Goal: Task Accomplishment & Management: Use online tool/utility

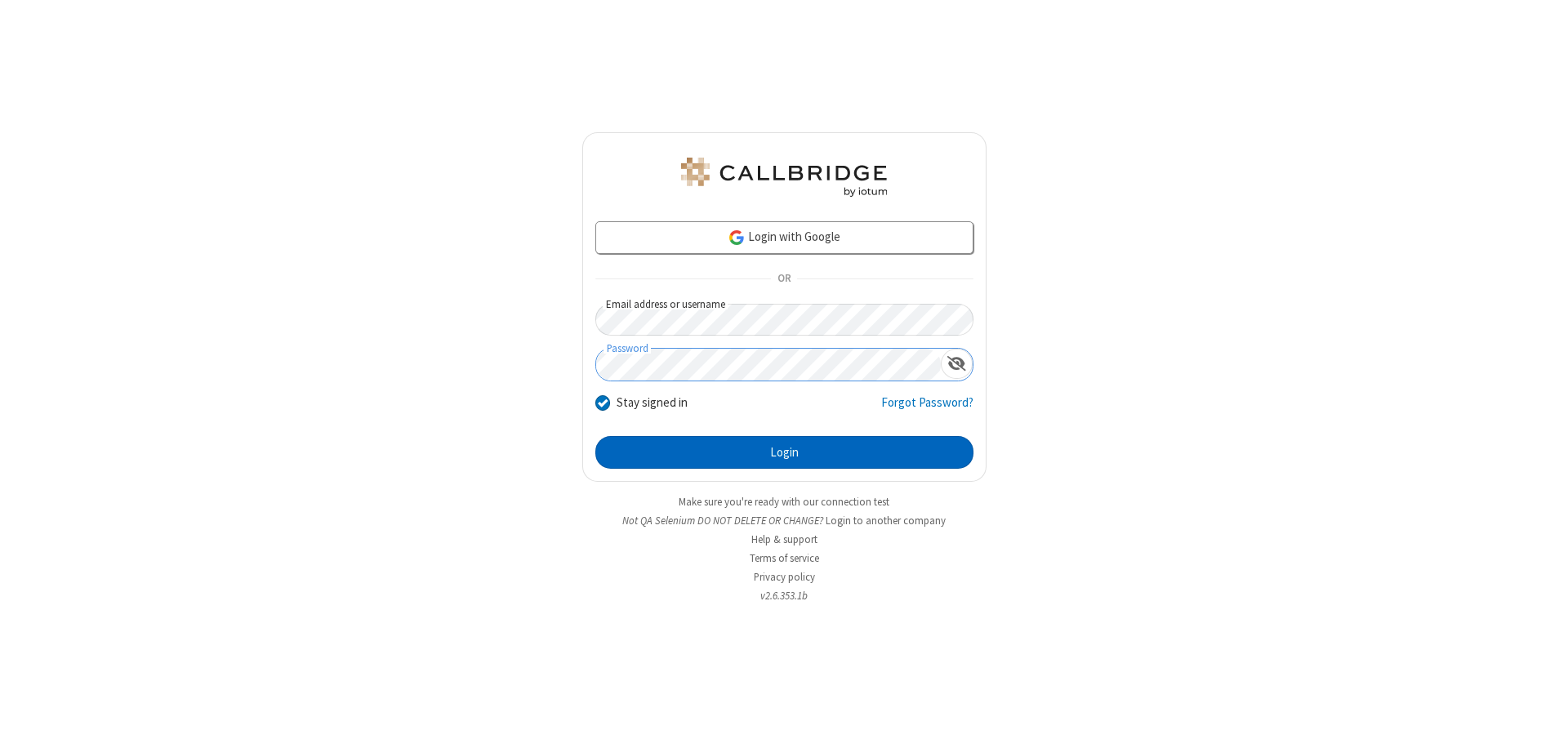
click at [784, 453] on button "Login" at bounding box center [784, 453] width 378 height 33
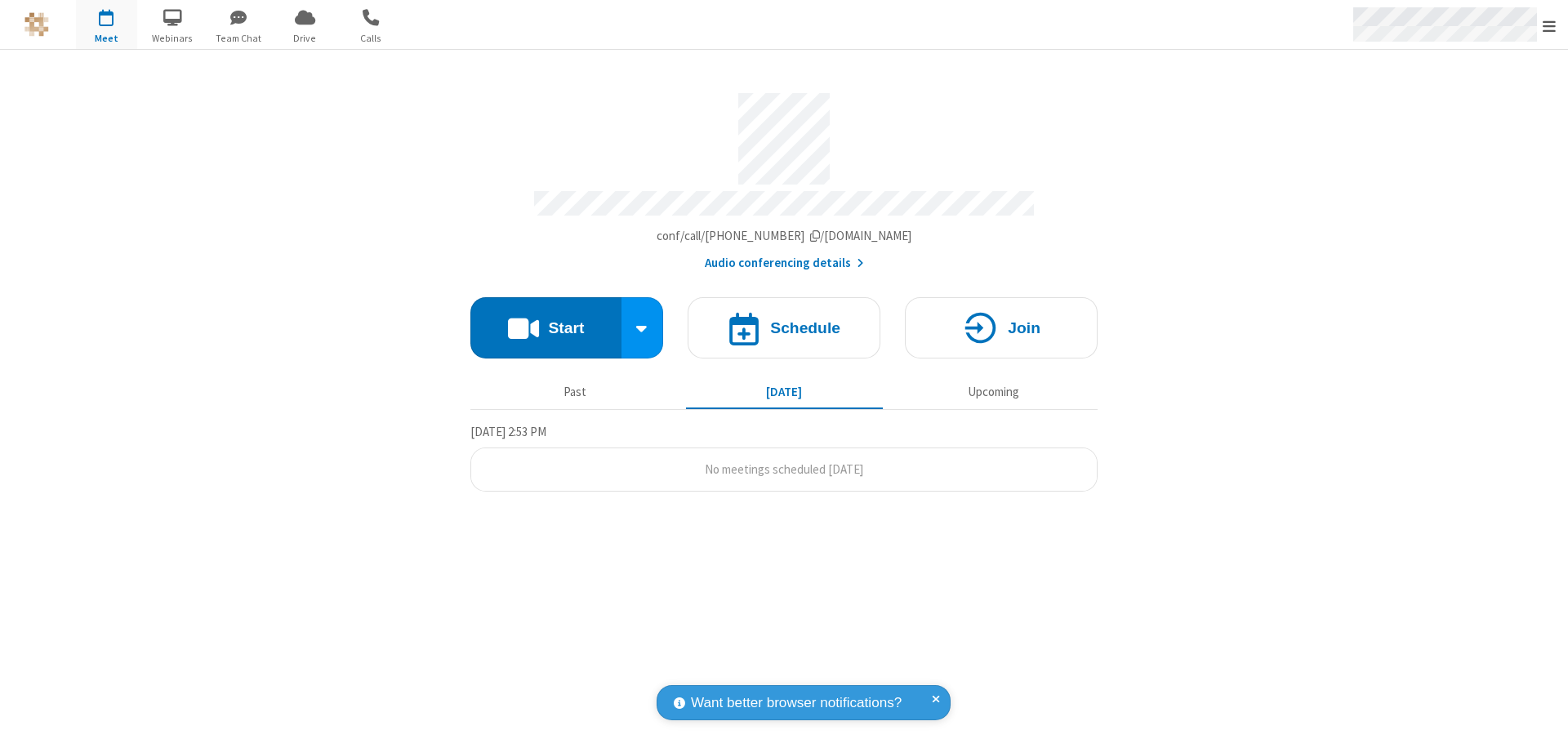
click at [1549, 25] on span "Open menu" at bounding box center [1549, 25] width 13 height 16
click at [305, 37] on span "Drive" at bounding box center [305, 38] width 62 height 14
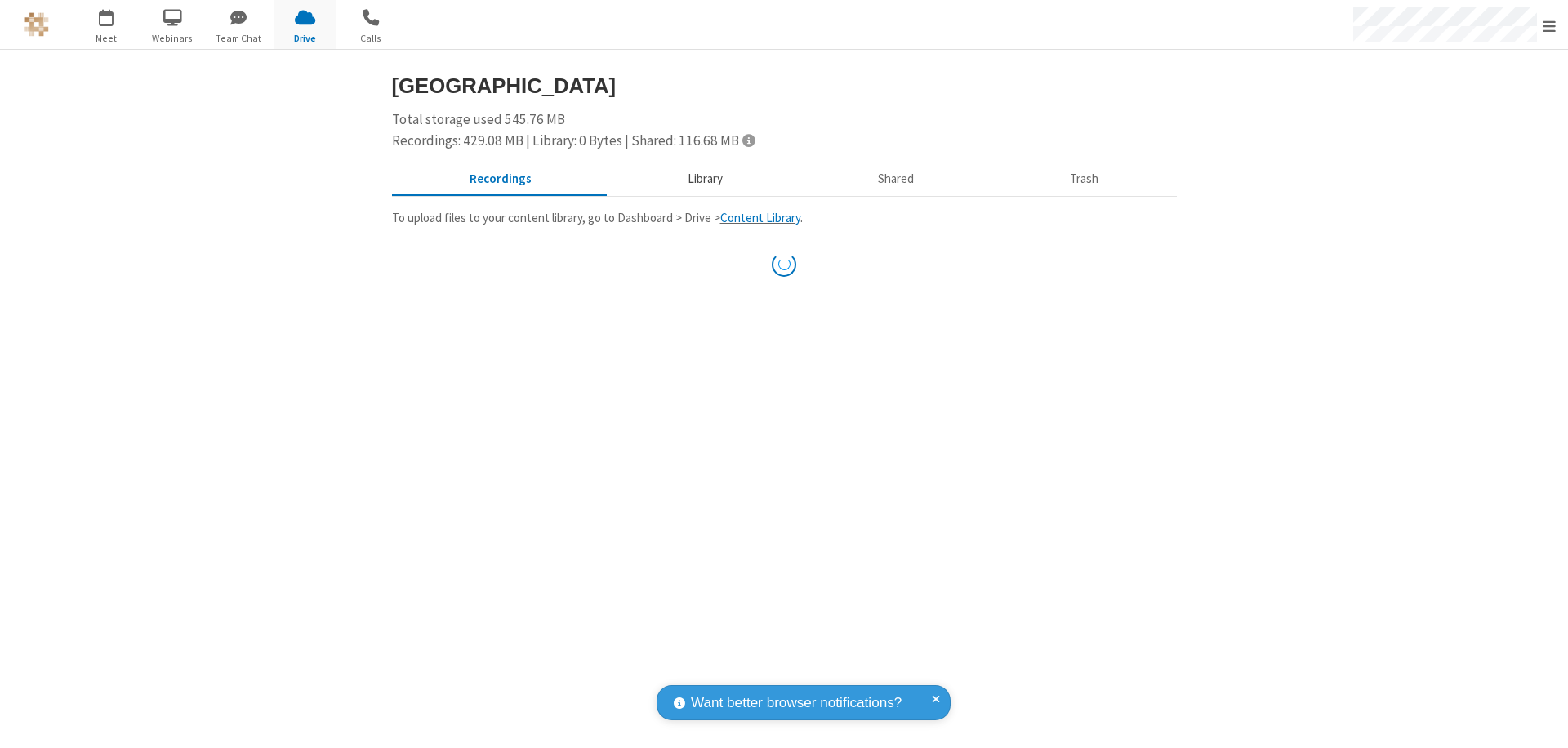
click at [697, 179] on button "Library" at bounding box center [705, 179] width 191 height 31
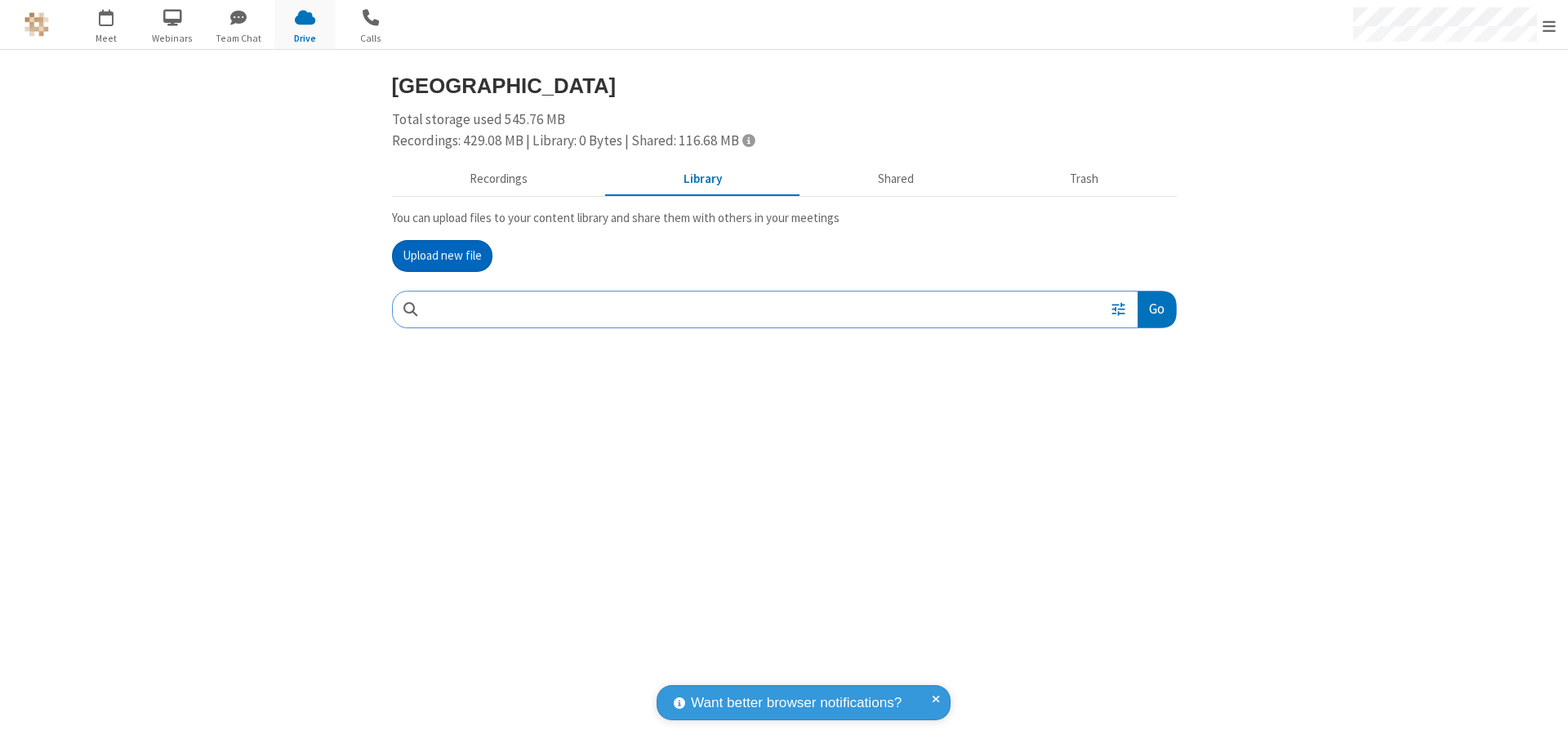
click at [442, 256] on button "Upload new file" at bounding box center [442, 256] width 100 height 33
